Goal: Navigation & Orientation: Find specific page/section

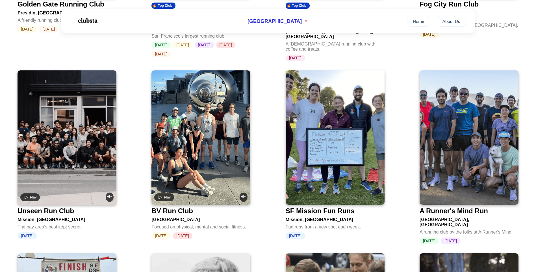
scroll to position [791, 0]
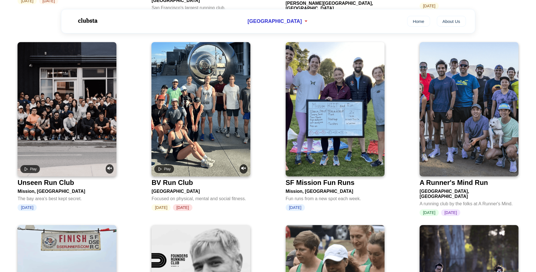
click at [460, 179] on div "A Runner's Mind Run" at bounding box center [454, 183] width 68 height 8
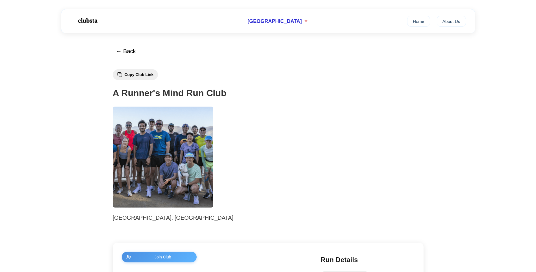
click at [147, 91] on h1 "A Runner's Mind Run Club" at bounding box center [268, 93] width 311 height 14
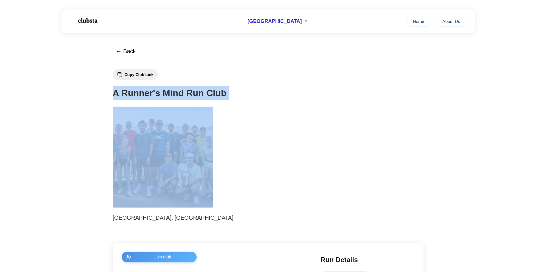
click at [147, 91] on h1 "A Runner's Mind Run Club" at bounding box center [268, 93] width 311 height 14
copy h1 "A Runner's Mind Run Club"
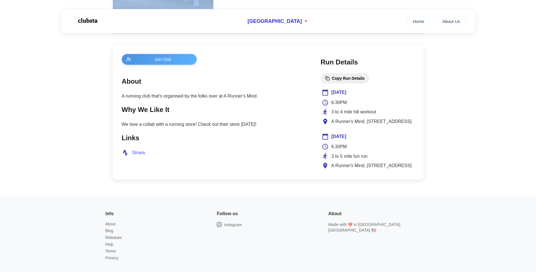
scroll to position [198, 0]
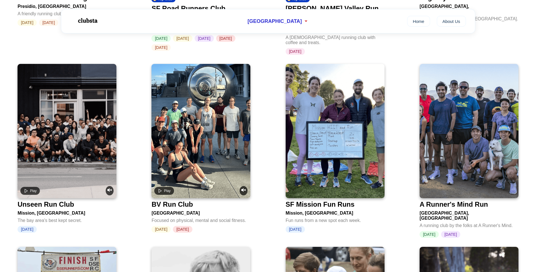
scroll to position [763, 0]
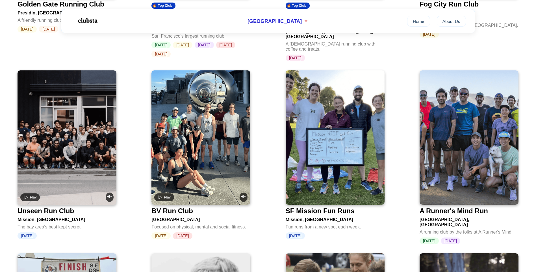
click at [58, 153] on video at bounding box center [67, 137] width 99 height 134
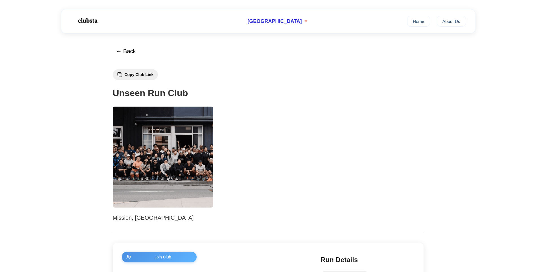
click at [188, 149] on img at bounding box center [163, 157] width 101 height 101
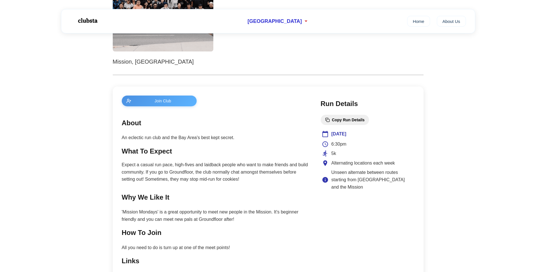
scroll to position [170, 0]
